Goal: Find specific page/section: Find specific page/section

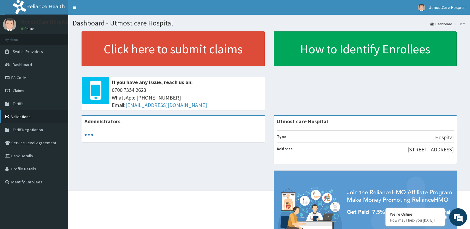
click at [16, 115] on link "Validations" at bounding box center [34, 116] width 68 height 13
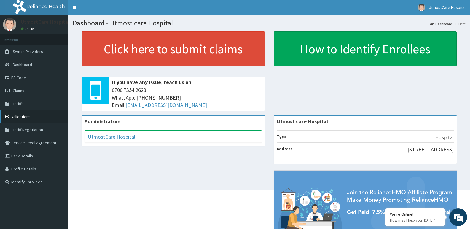
click at [16, 114] on link "Validations" at bounding box center [34, 116] width 68 height 13
